Goal: Task Accomplishment & Management: Complete application form

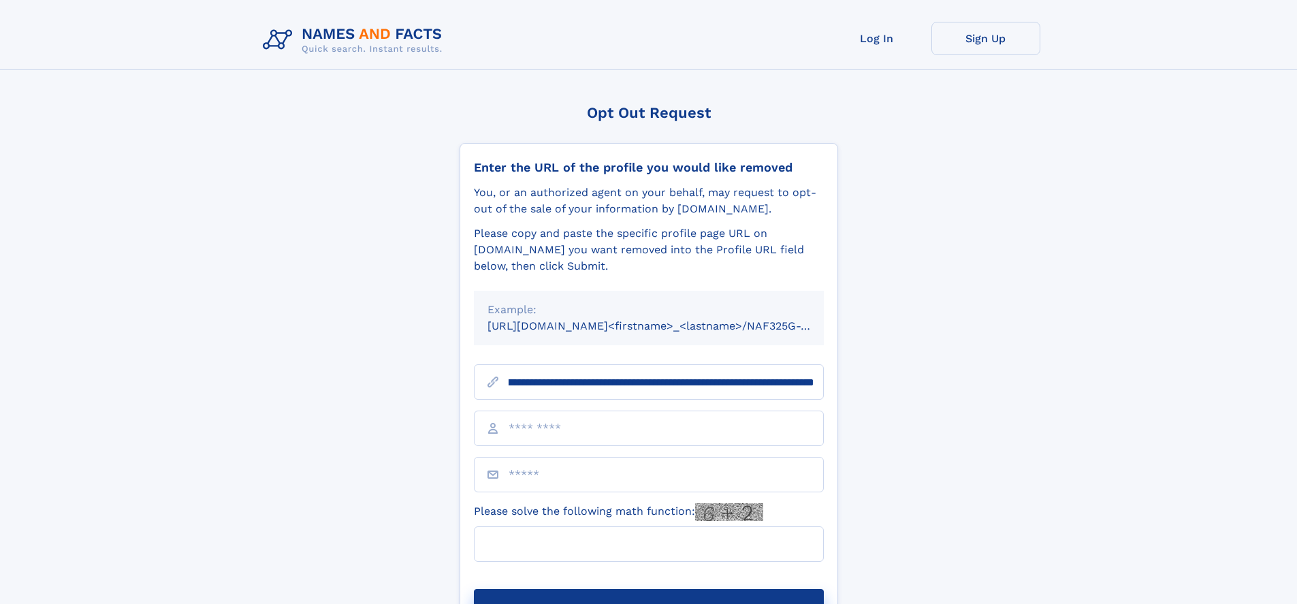
scroll to position [0, 144]
type input "**********"
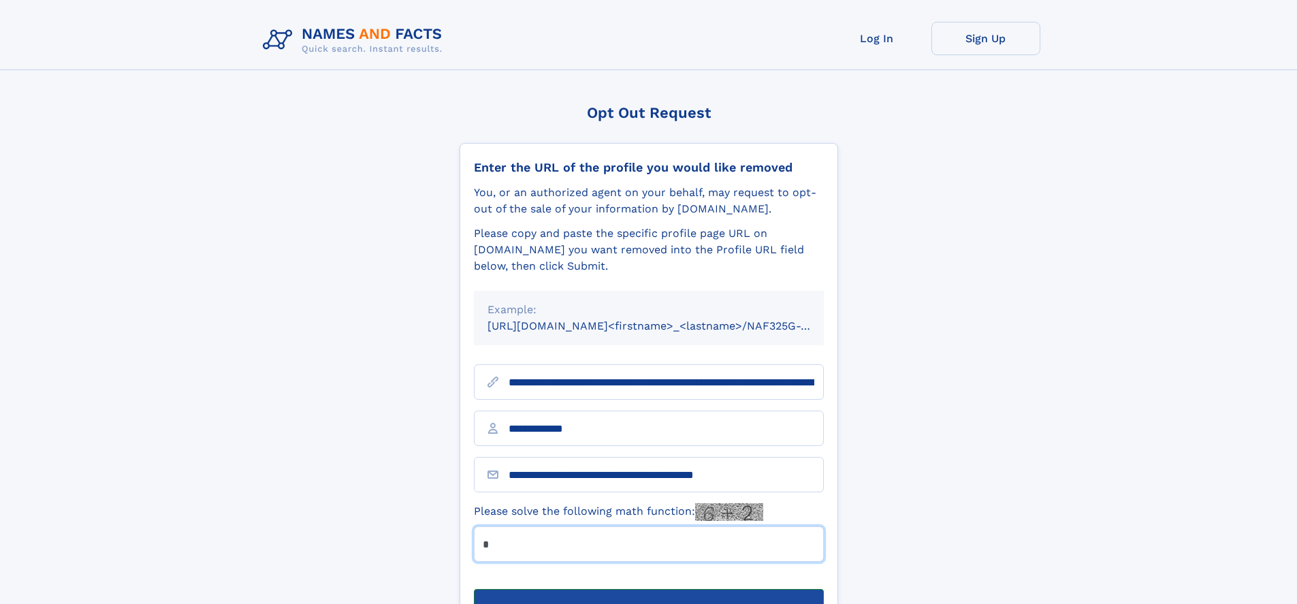
type input "*"
click at [648, 589] on button "Submit Opt Out Request" at bounding box center [649, 611] width 350 height 44
